Goal: Information Seeking & Learning: Learn about a topic

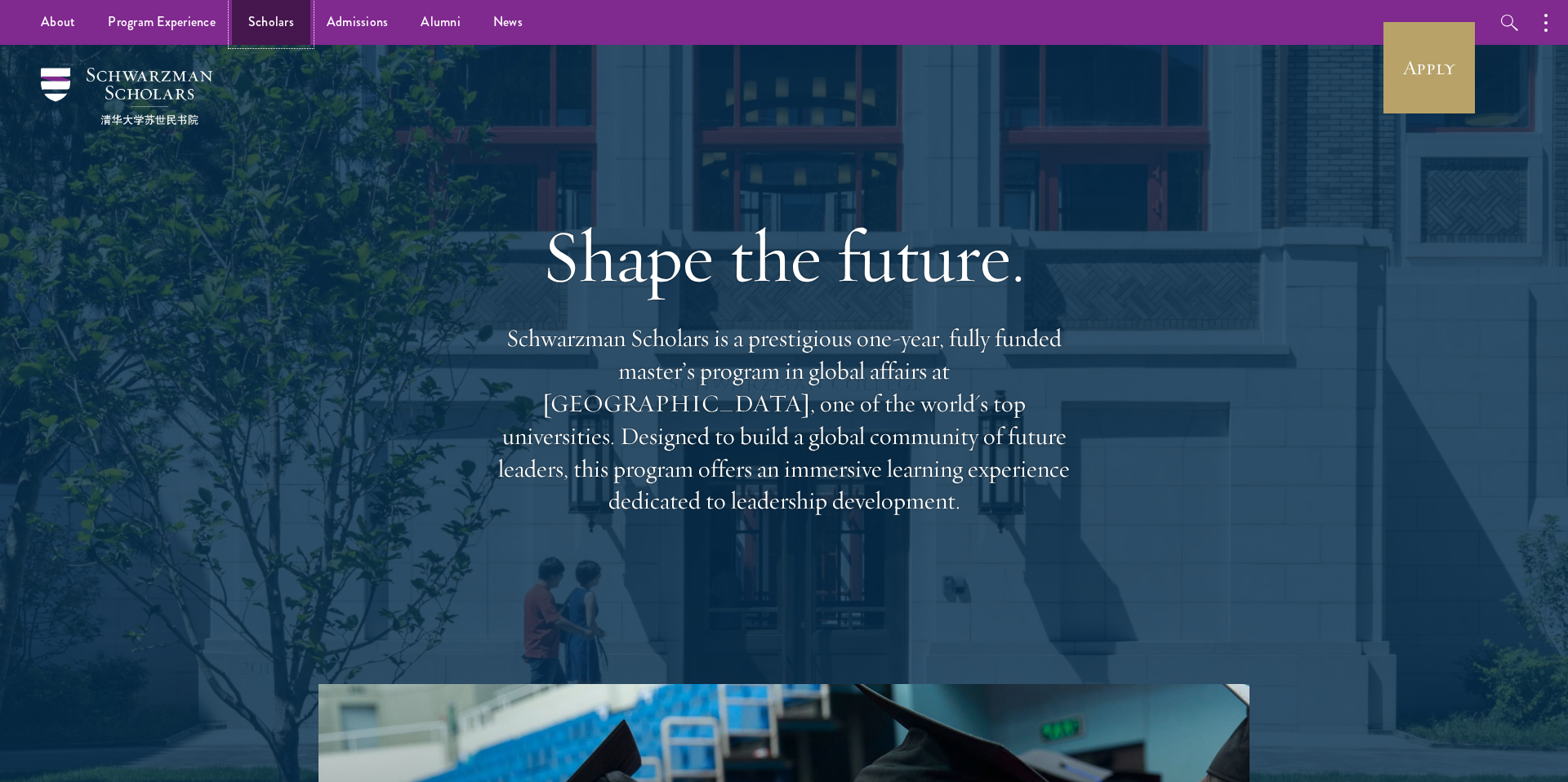
click at [255, 29] on link "Scholars" at bounding box center [271, 22] width 79 height 45
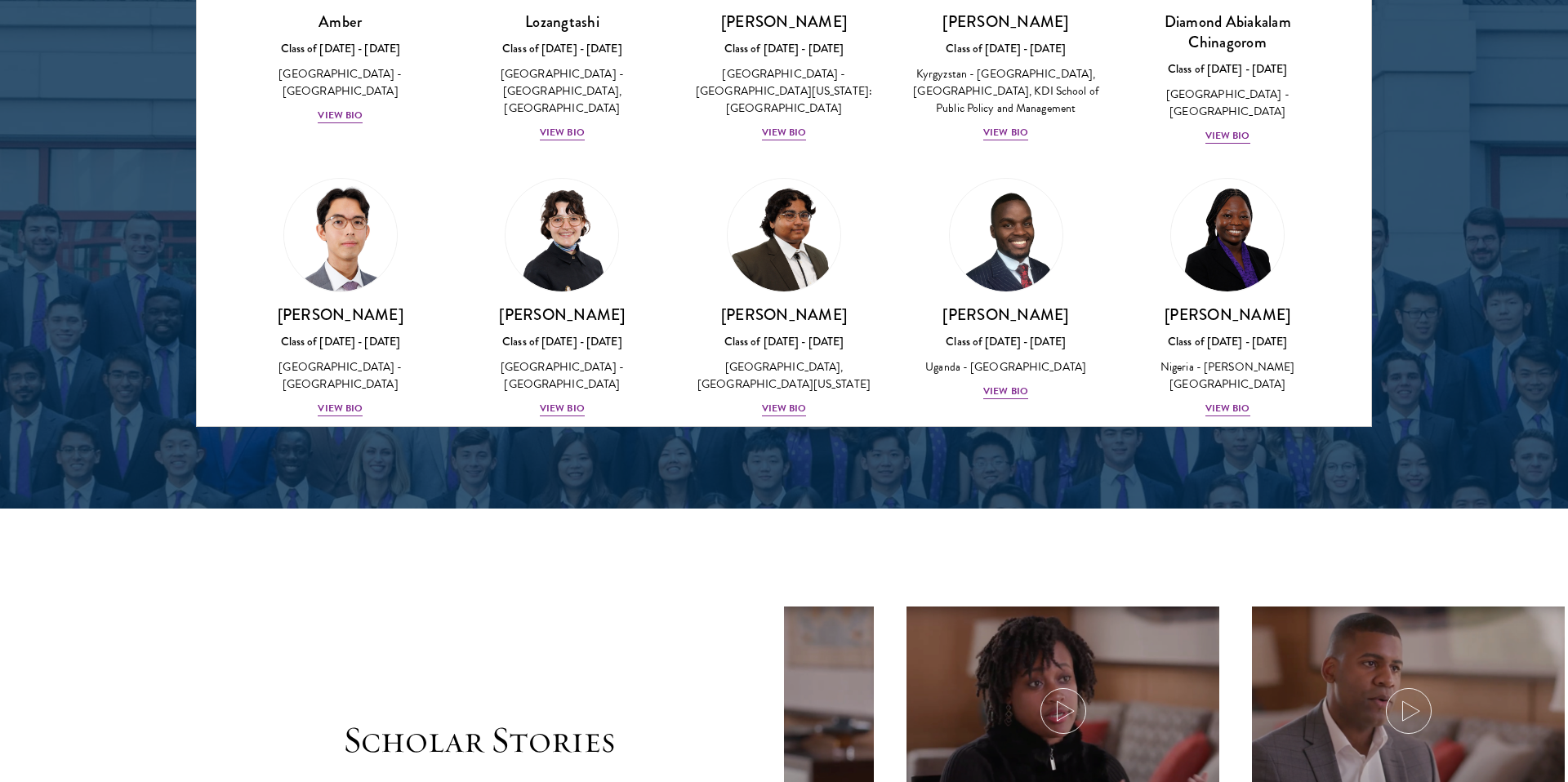
scroll to position [226, 0]
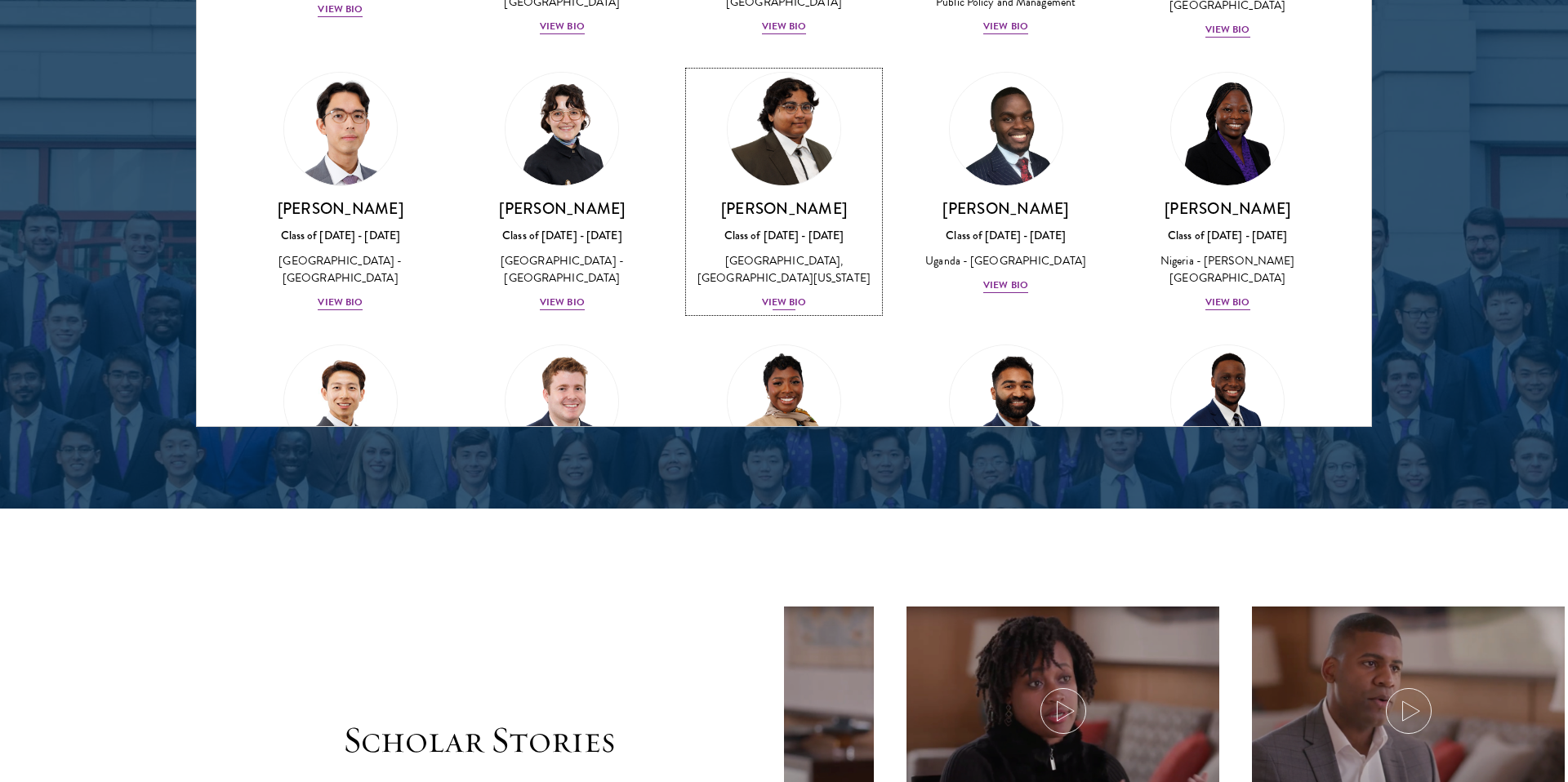
click at [793, 311] on div "View Bio" at bounding box center [784, 302] width 45 height 16
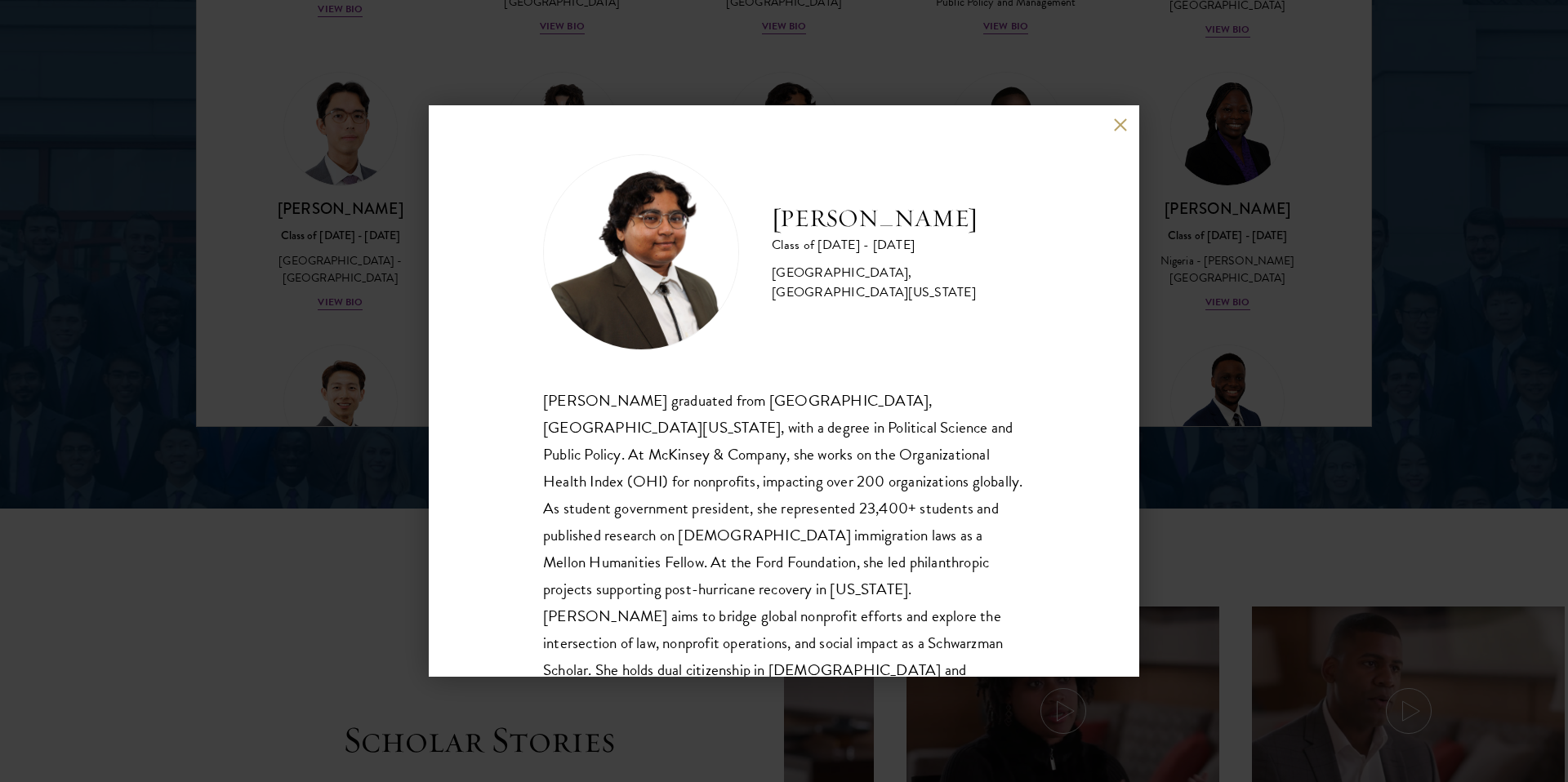
click at [362, 288] on div "[PERSON_NAME] Class of [DATE] - [DATE] [GEOGRAPHIC_DATA] - [GEOGRAPHIC_DATA], […" at bounding box center [784, 391] width 1568 height 782
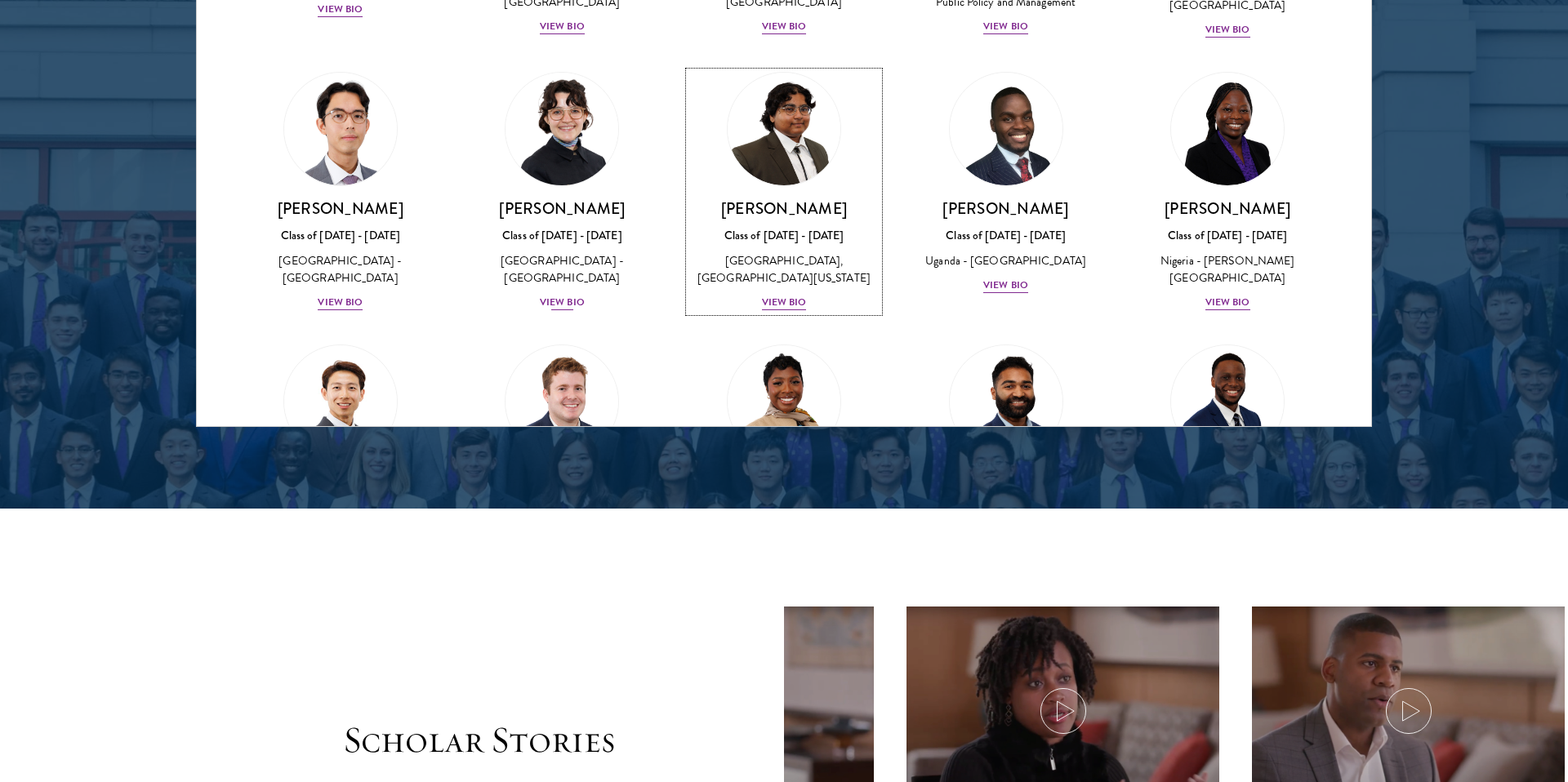
scroll to position [484, 0]
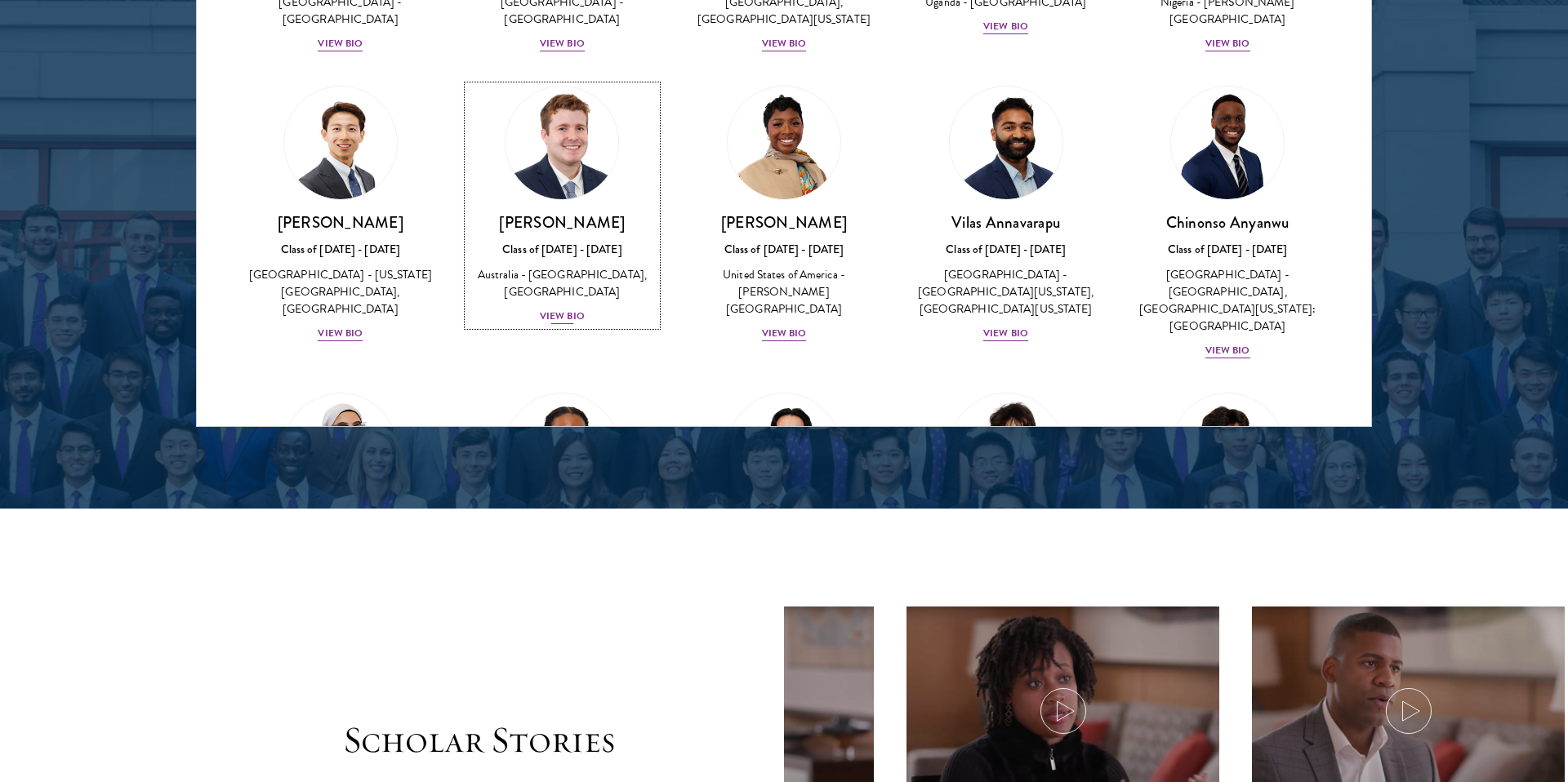
click at [560, 322] on div "View Bio" at bounding box center [562, 316] width 45 height 16
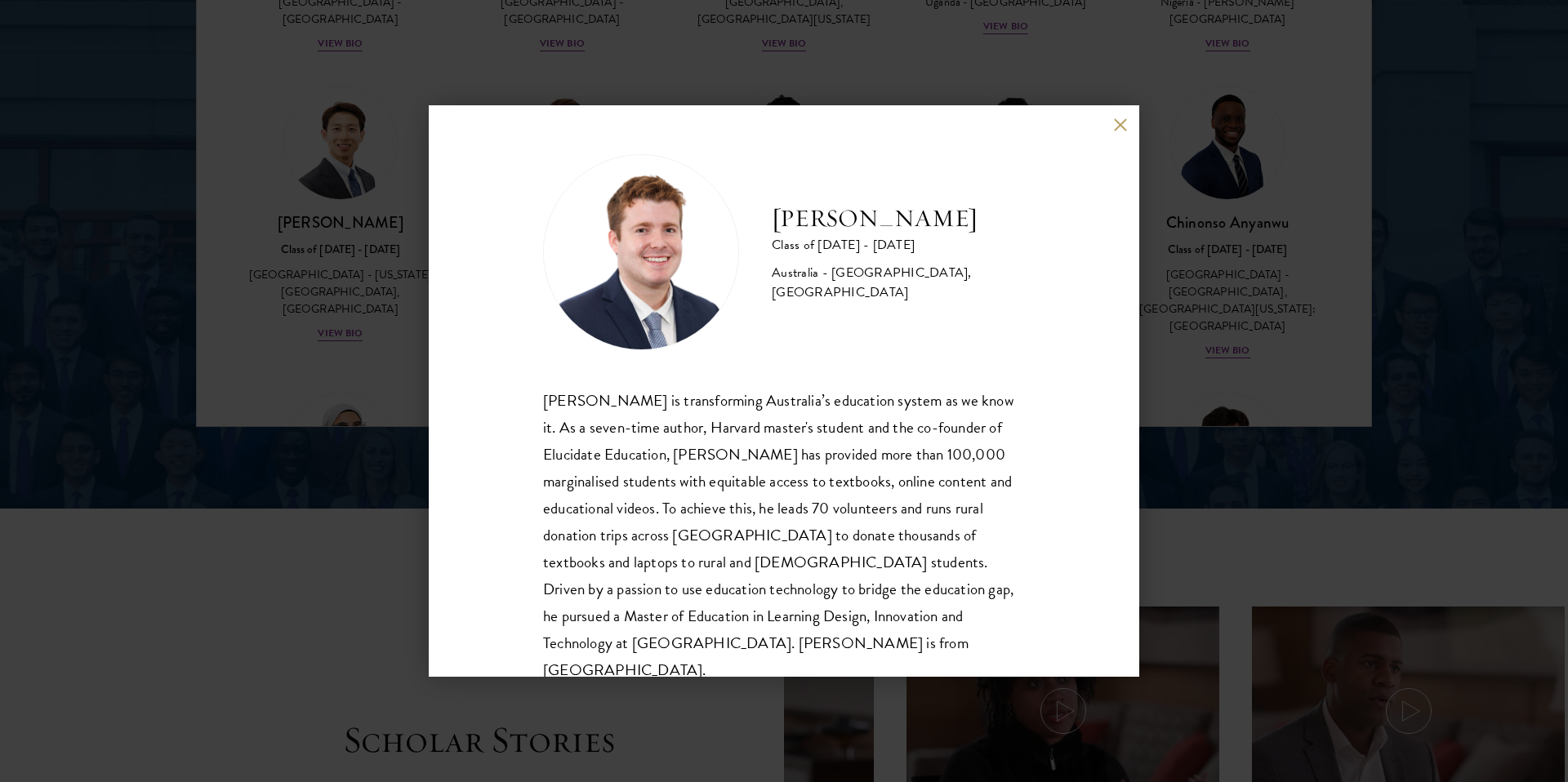
click at [1124, 131] on button at bounding box center [1119, 124] width 14 height 14
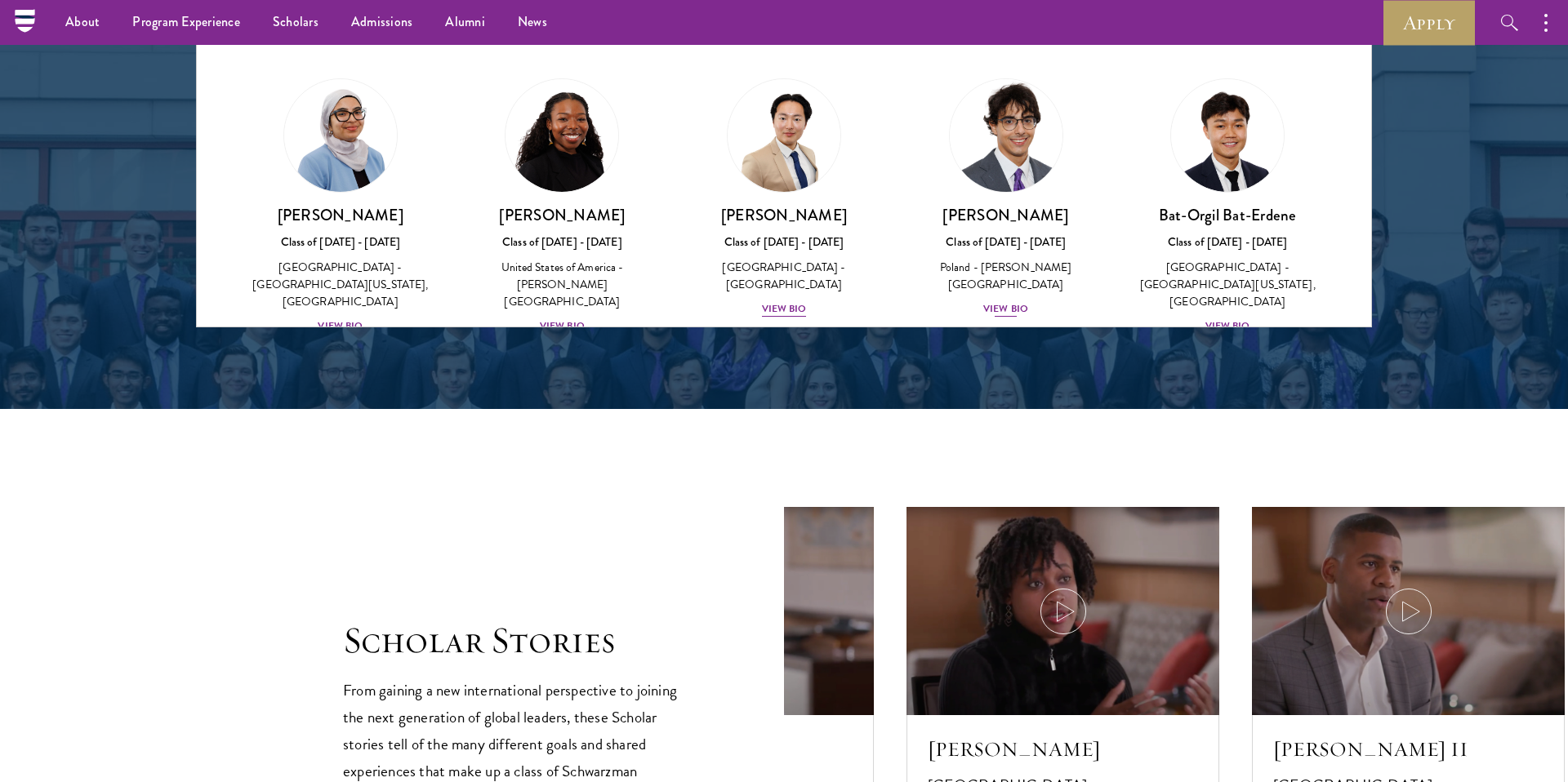
scroll to position [738, 0]
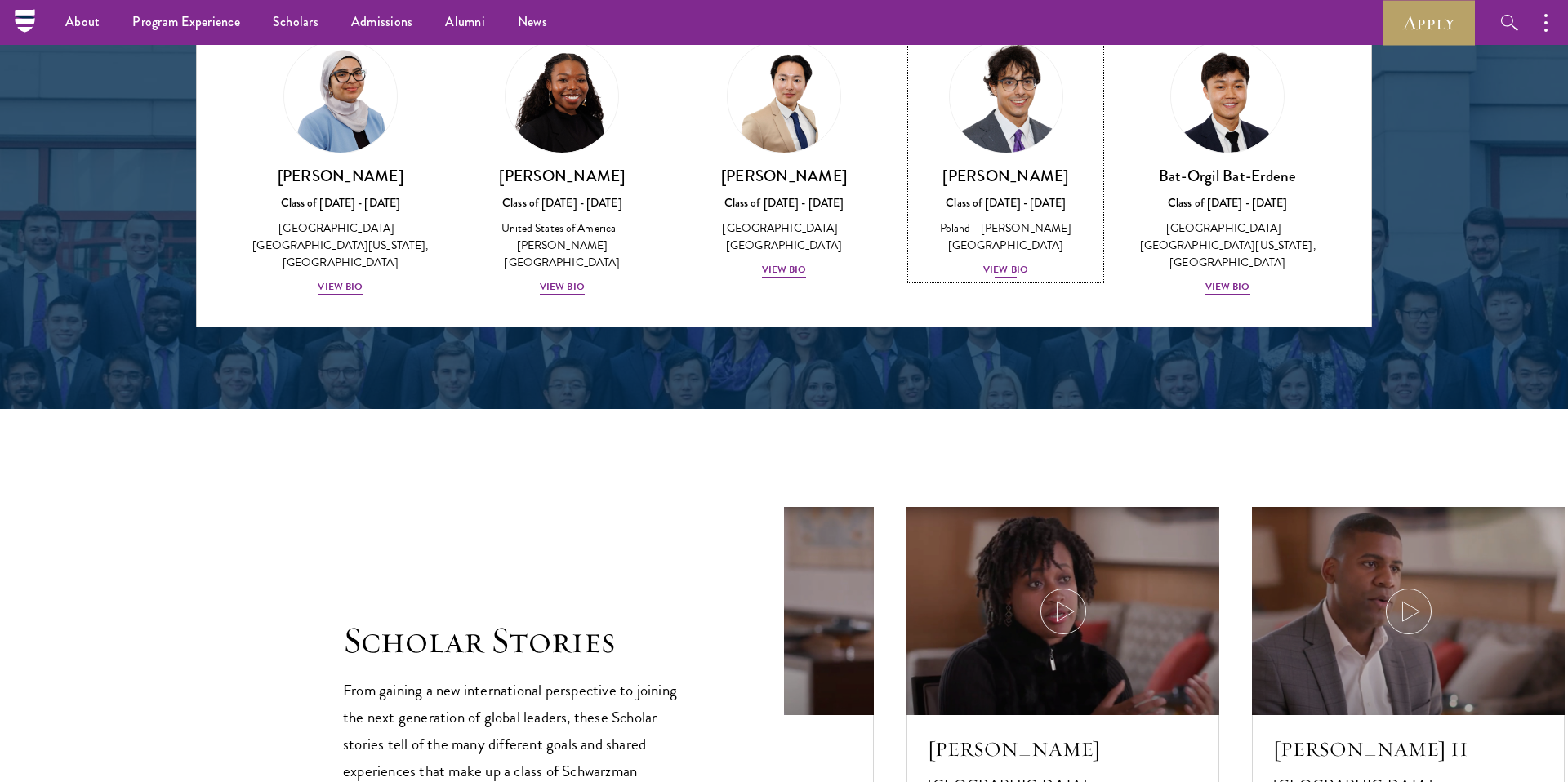
click at [1012, 240] on div "[PERSON_NAME] Class of [DATE] - [DATE] [GEOGRAPHIC_DATA] - [PERSON_NAME][GEOGRA…" at bounding box center [1005, 222] width 189 height 113
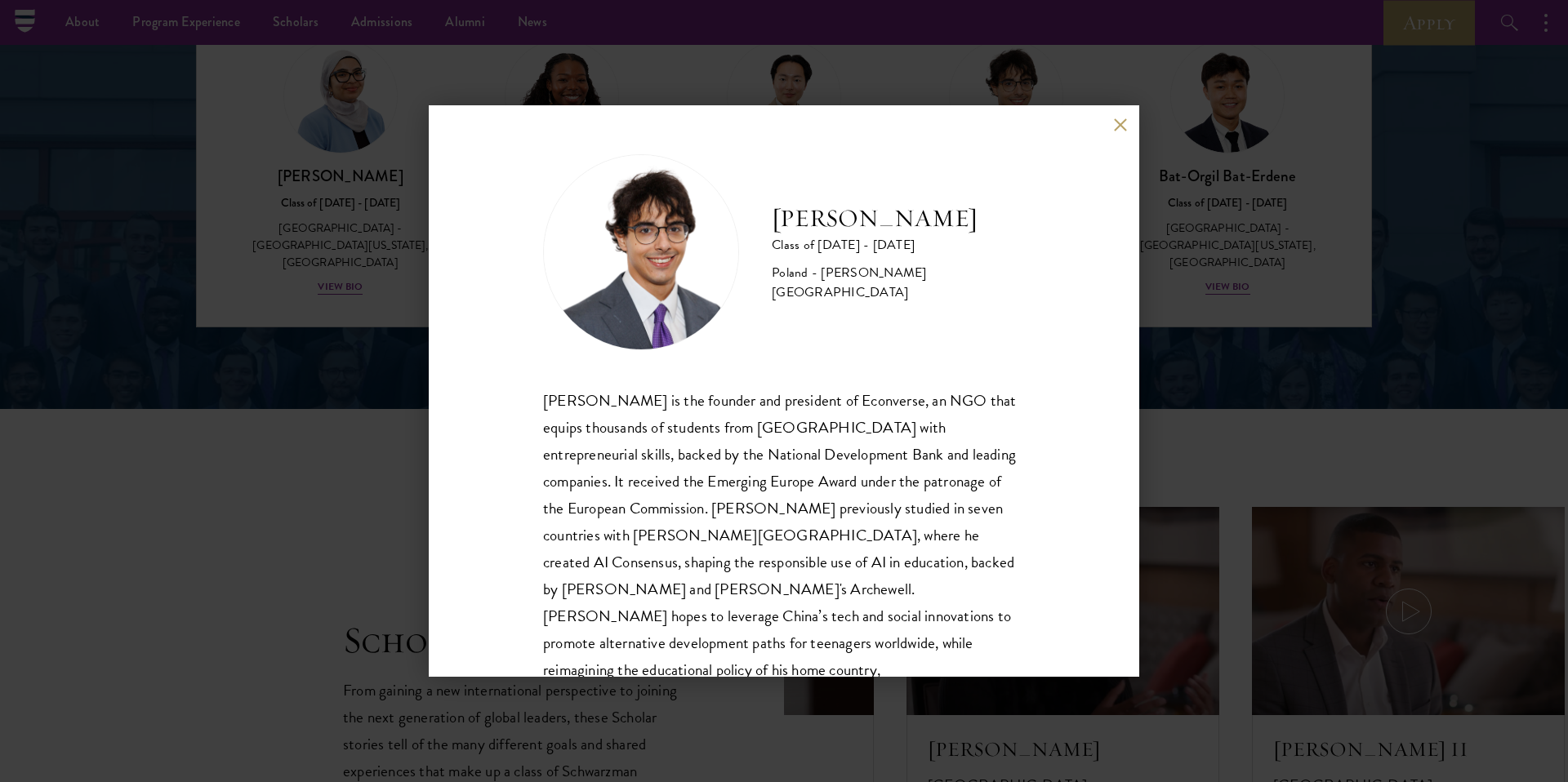
click at [1113, 127] on button at bounding box center [1119, 124] width 14 height 14
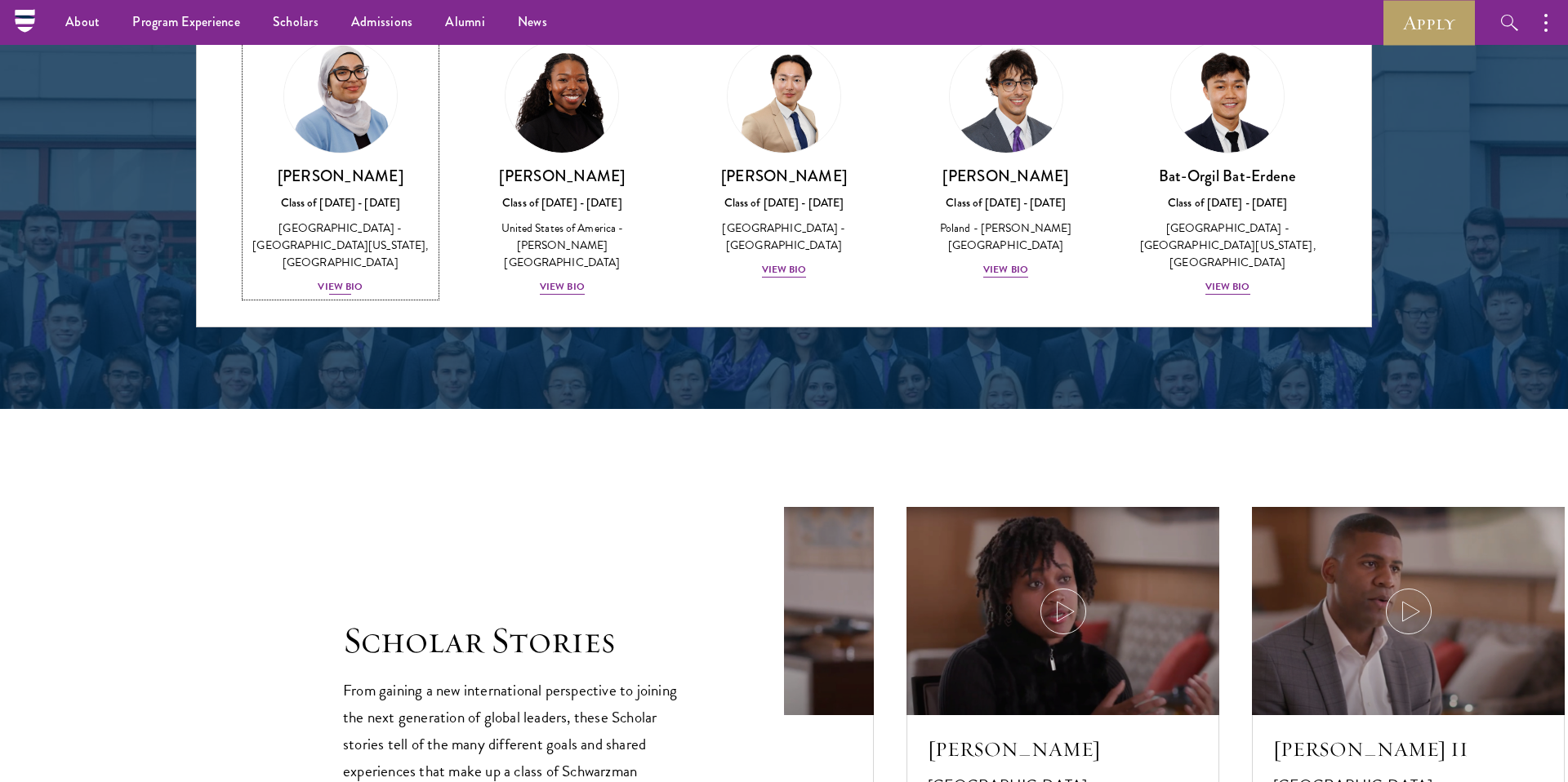
click at [348, 280] on div "View Bio" at bounding box center [340, 287] width 45 height 16
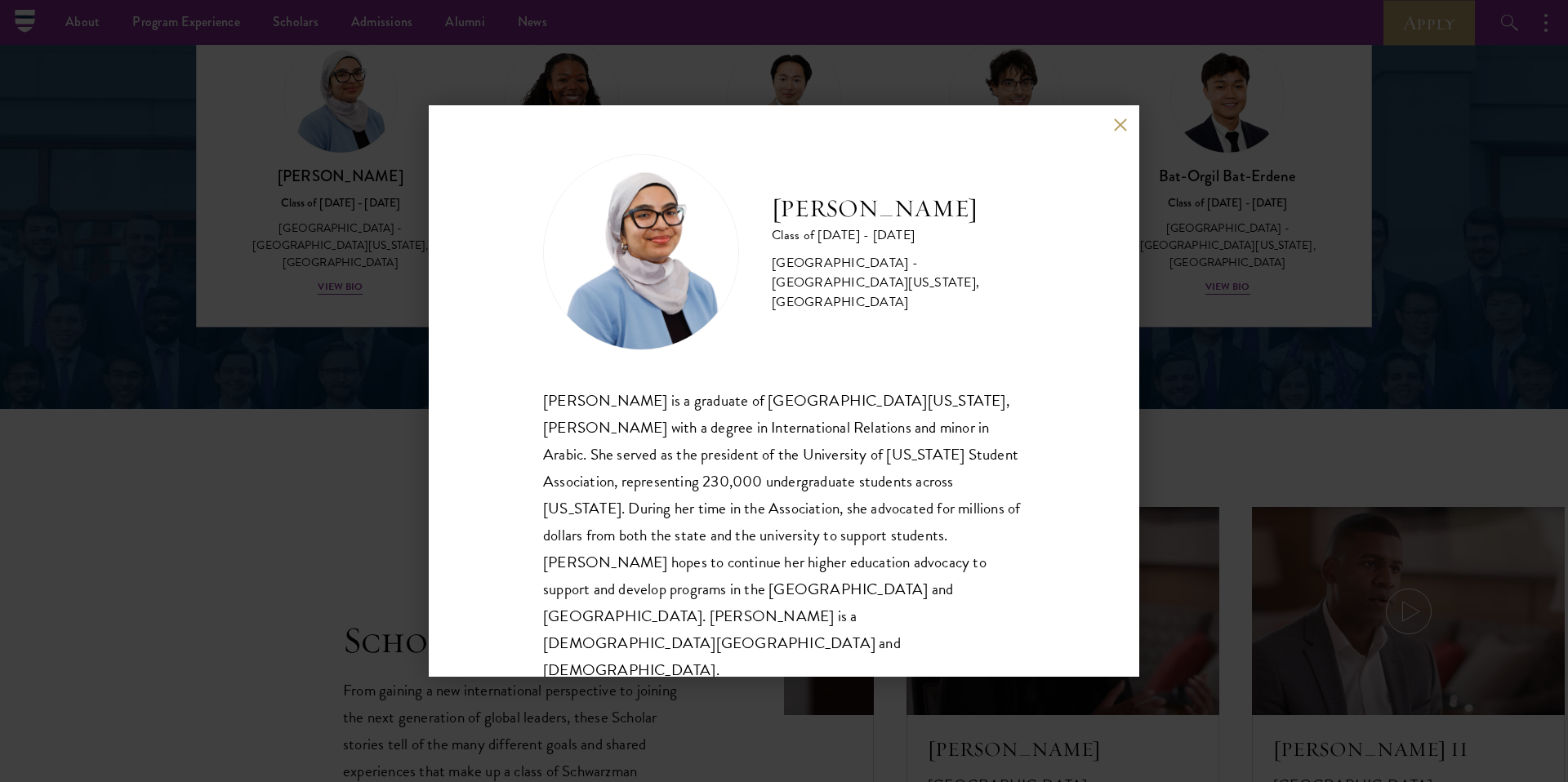
click at [1118, 132] on button at bounding box center [1119, 124] width 14 height 14
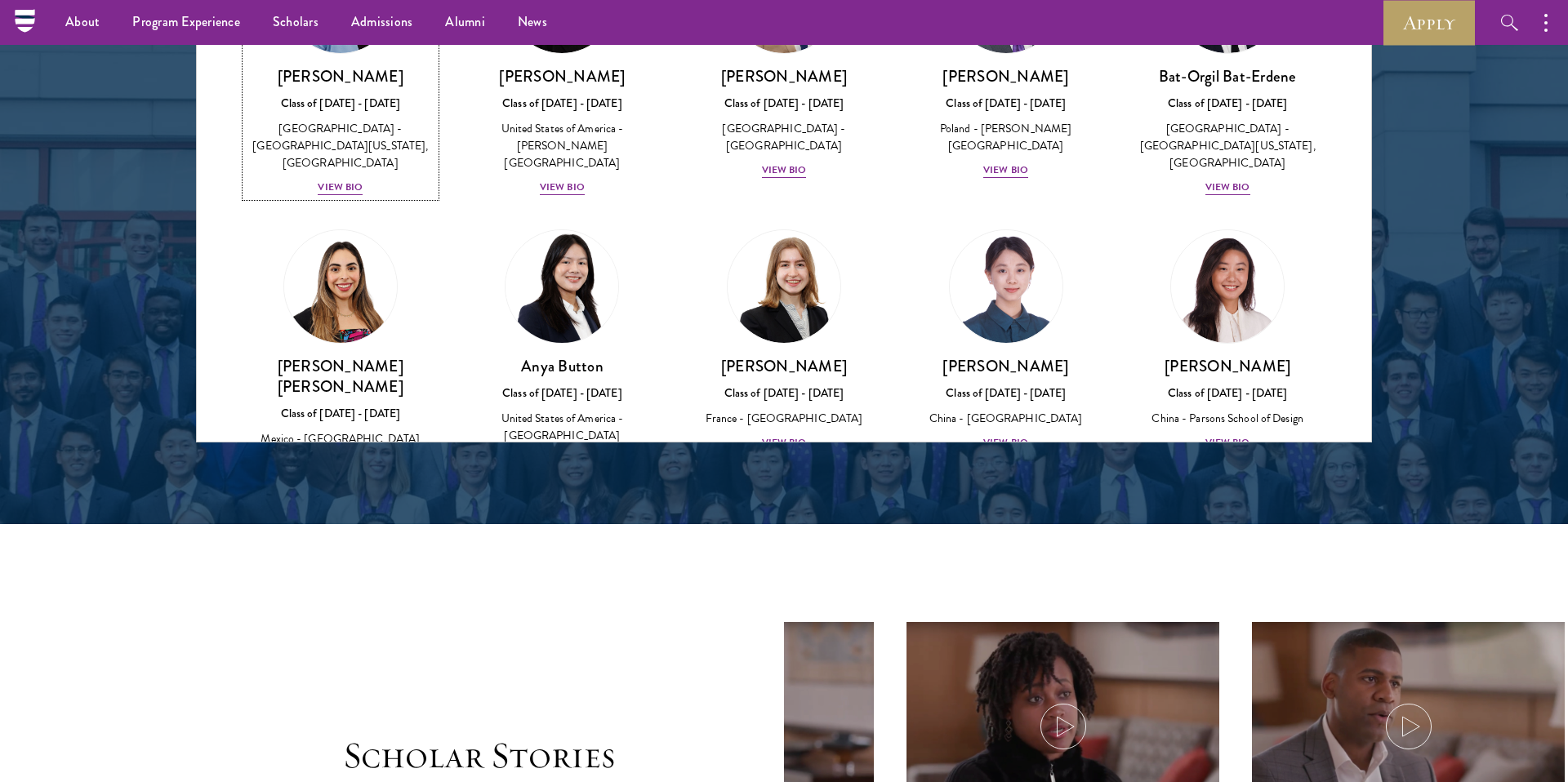
scroll to position [1036, 0]
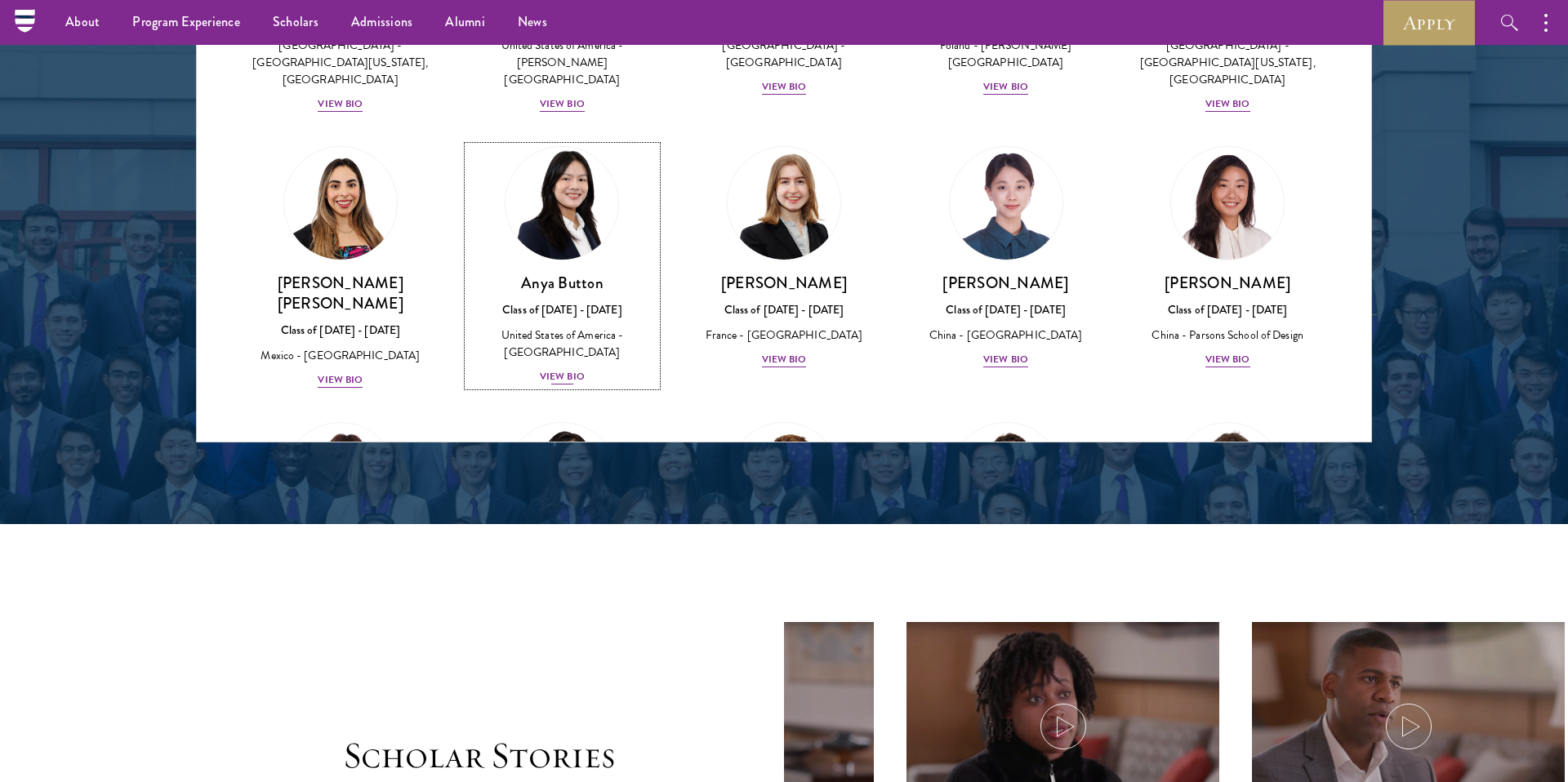
click at [571, 369] on div "View Bio" at bounding box center [562, 376] width 45 height 16
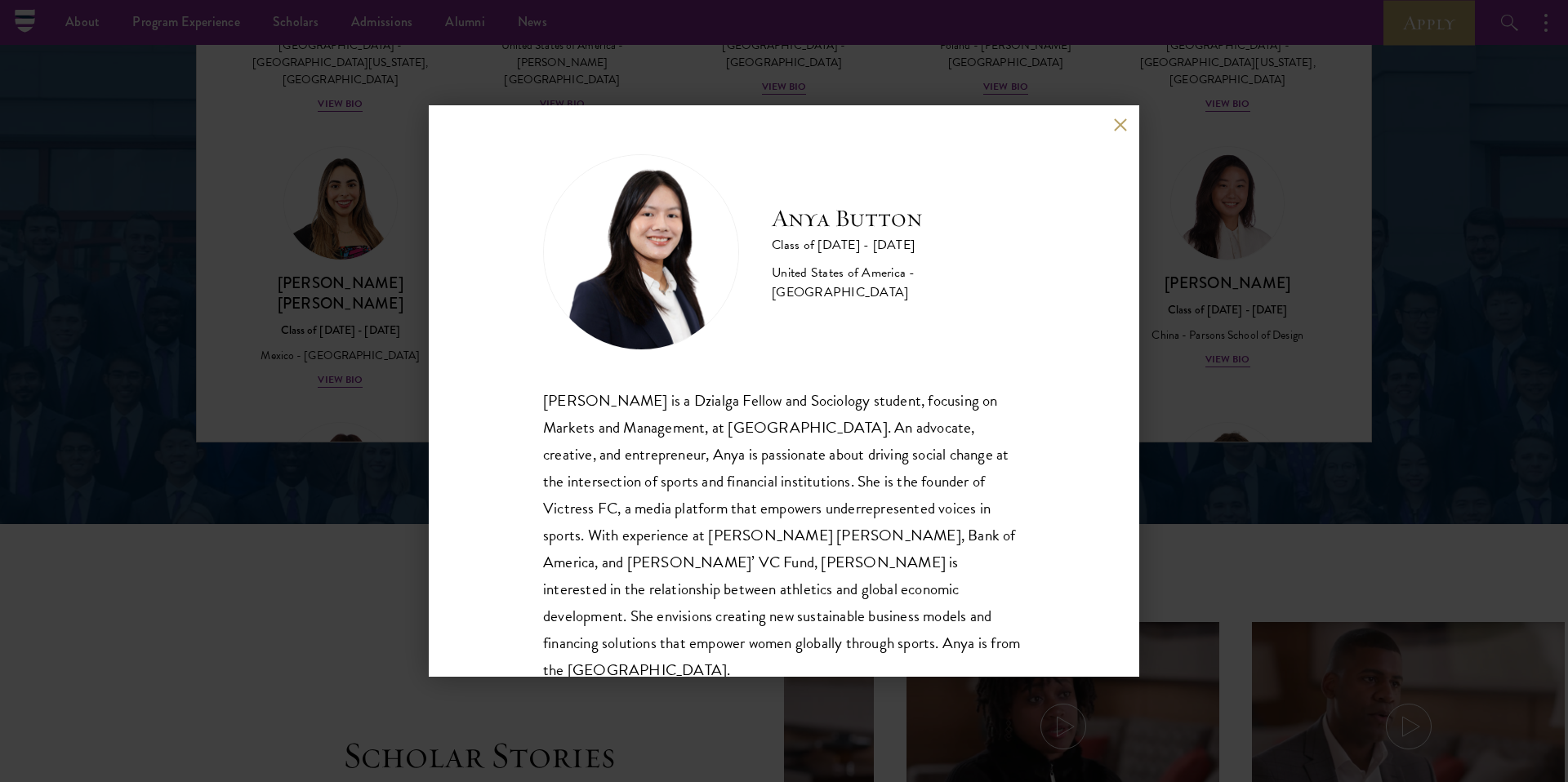
click at [1120, 119] on button at bounding box center [1119, 124] width 14 height 14
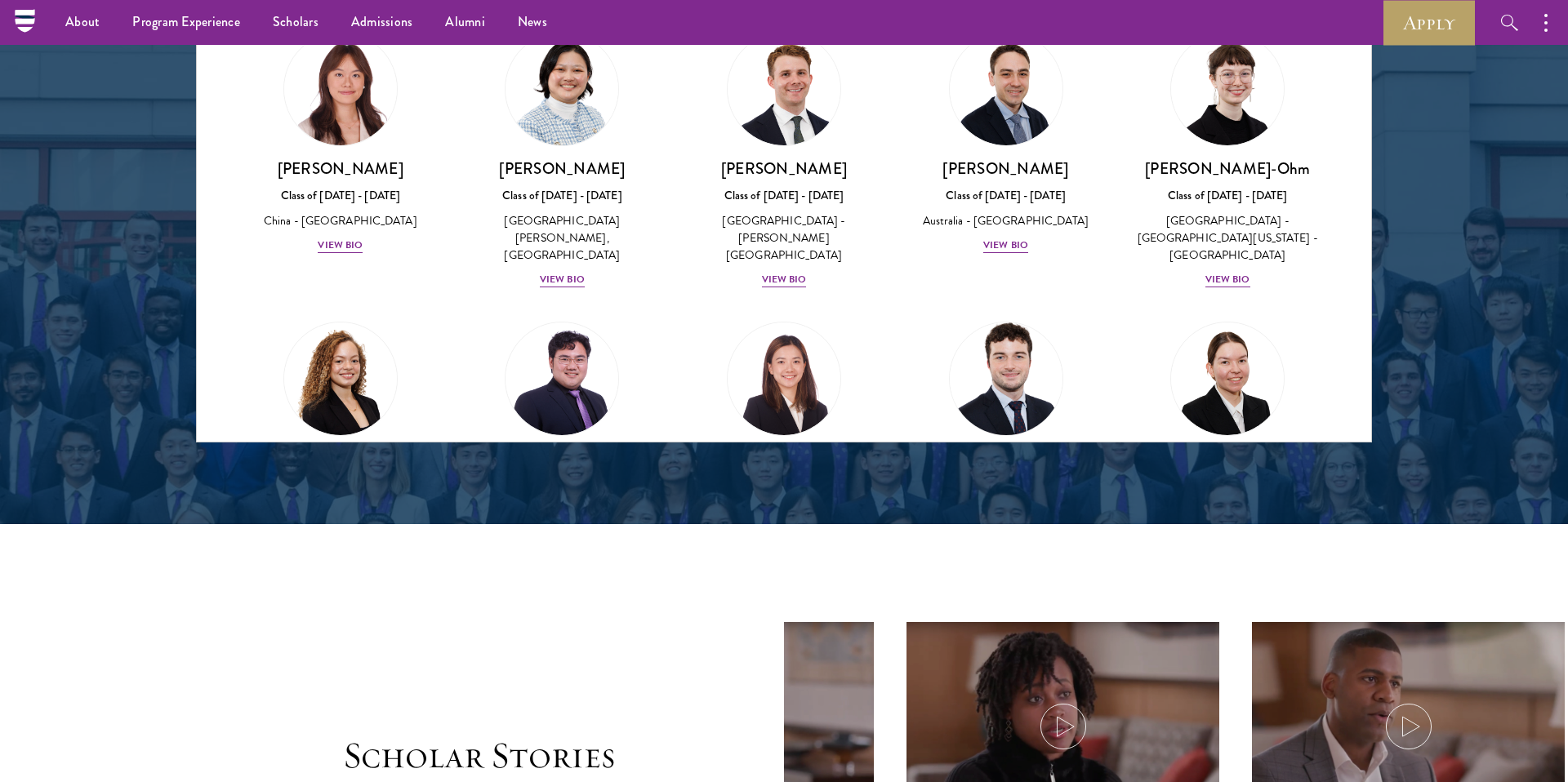
scroll to position [1483, 0]
